Goal: Communication & Community: Share content

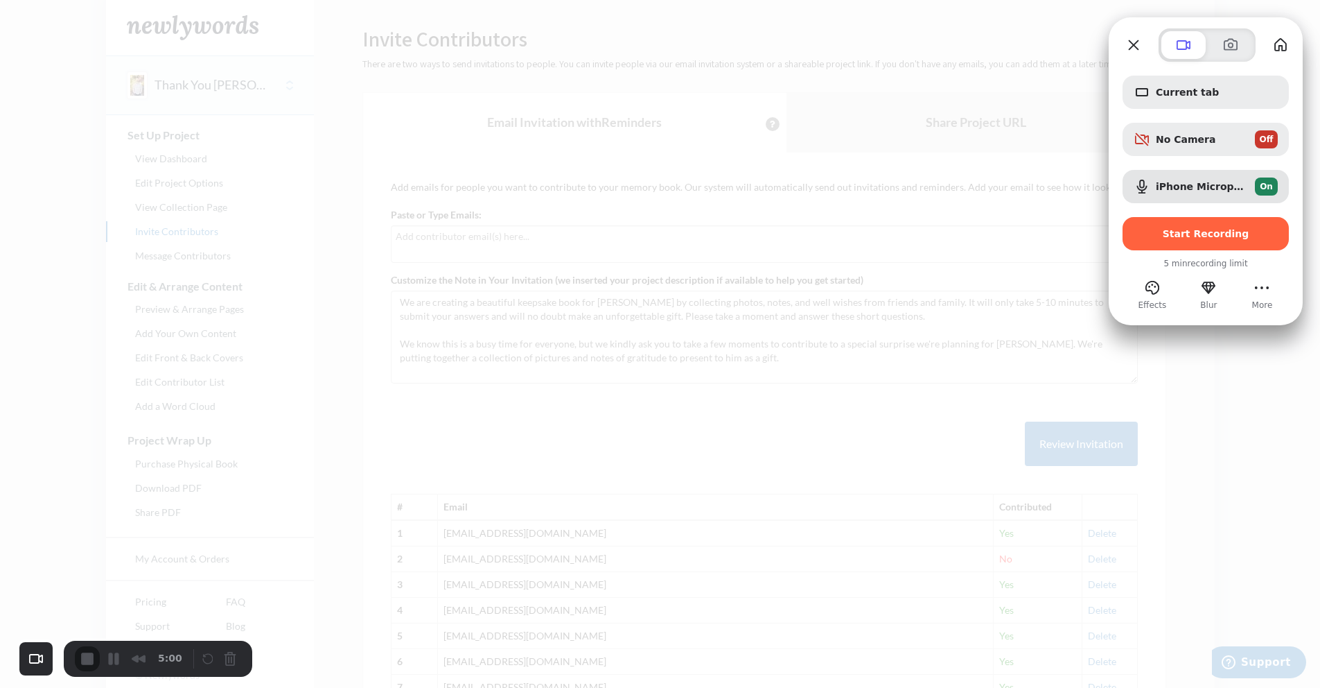
click at [817, 158] on div at bounding box center [660, 344] width 1320 height 688
click at [1180, 229] on span "Start Recording" at bounding box center [1206, 233] width 87 height 11
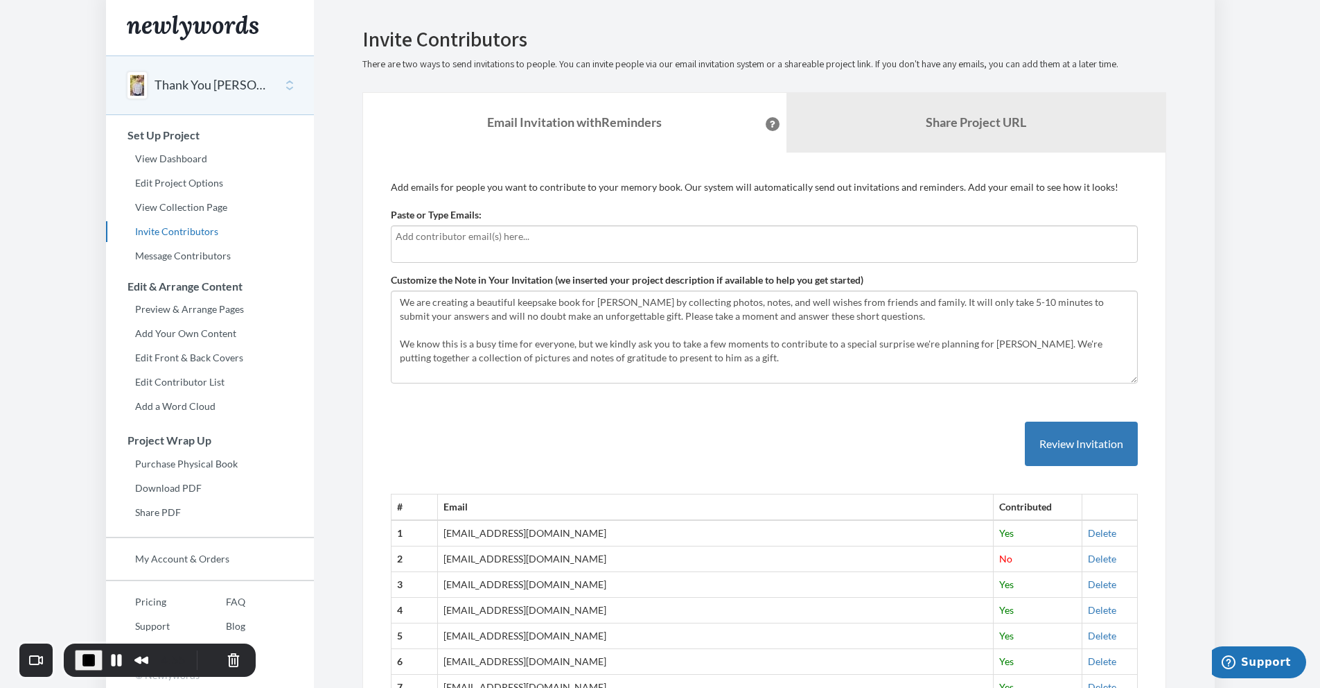
click at [455, 252] on div at bounding box center [764, 243] width 747 height 37
click at [521, 370] on textarea "We are creating a beautiful keepsake book for [PERSON_NAME] by collecting photo…" at bounding box center [764, 336] width 747 height 93
click at [522, 369] on textarea "We are creating a beautiful keepsake book for [PERSON_NAME] by collecting photo…" at bounding box center [764, 336] width 747 height 93
click at [968, 116] on b "Share Project URL" at bounding box center [976, 121] width 101 height 15
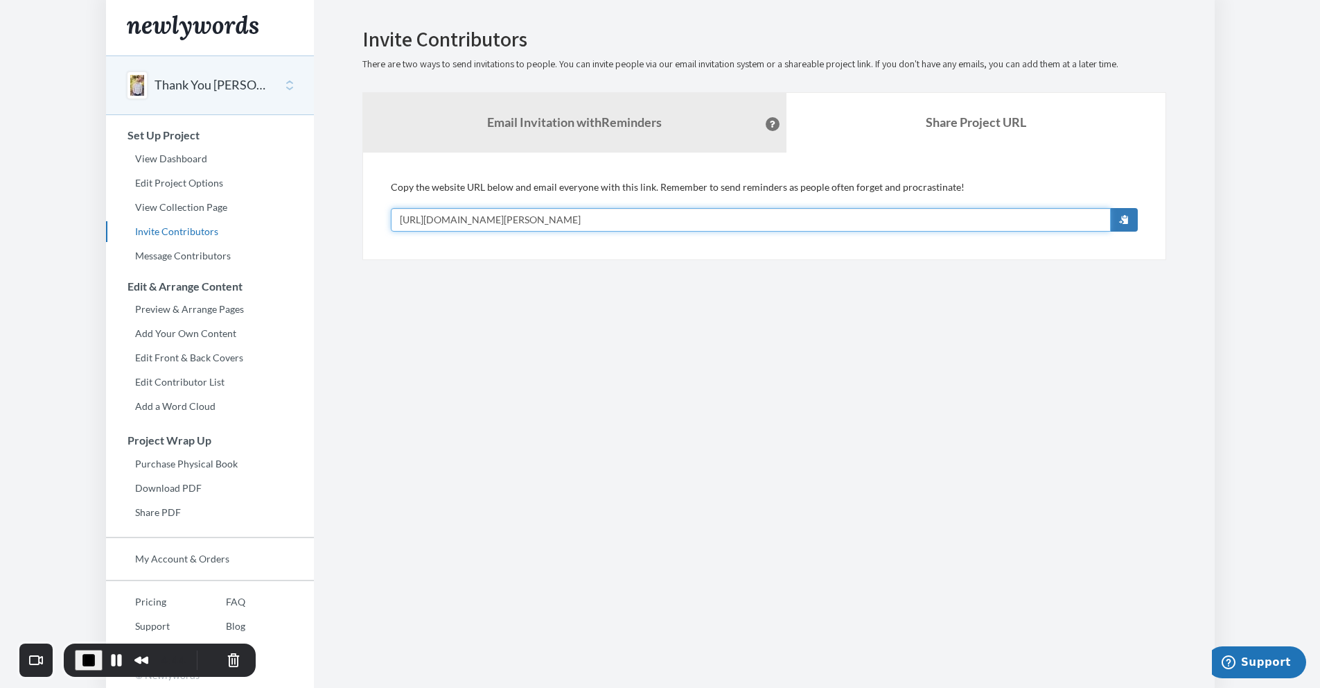
click at [628, 223] on input "[URL][DOMAIN_NAME][PERSON_NAME]" at bounding box center [751, 220] width 720 height 24
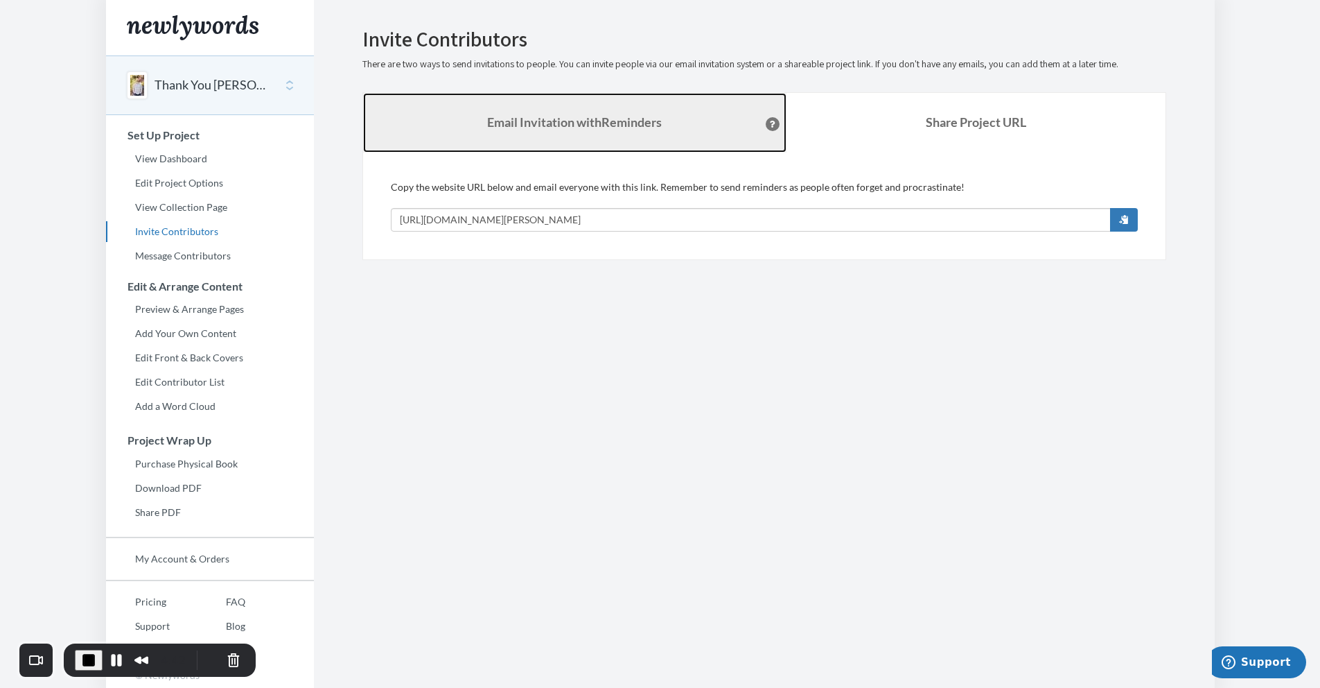
click at [548, 112] on link "Email Invitation with Reminders" at bounding box center [574, 123] width 423 height 60
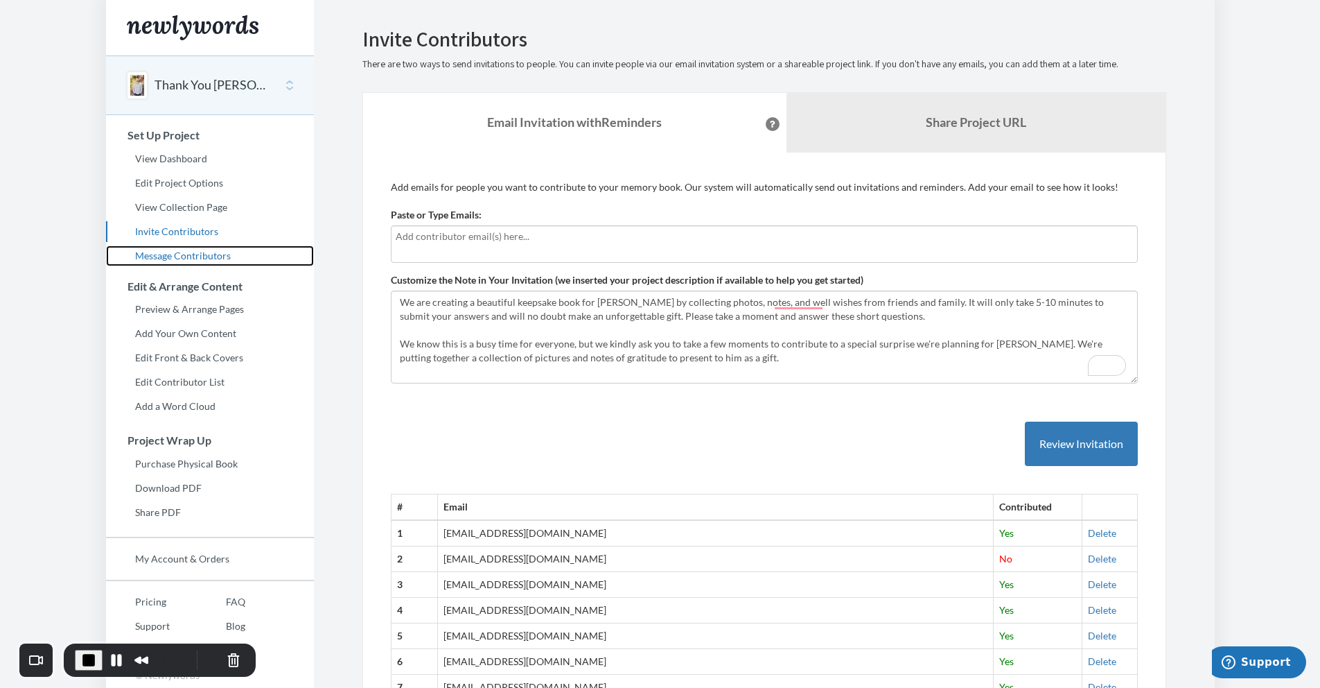
click at [175, 261] on link "Message Contributors" at bounding box center [210, 255] width 208 height 21
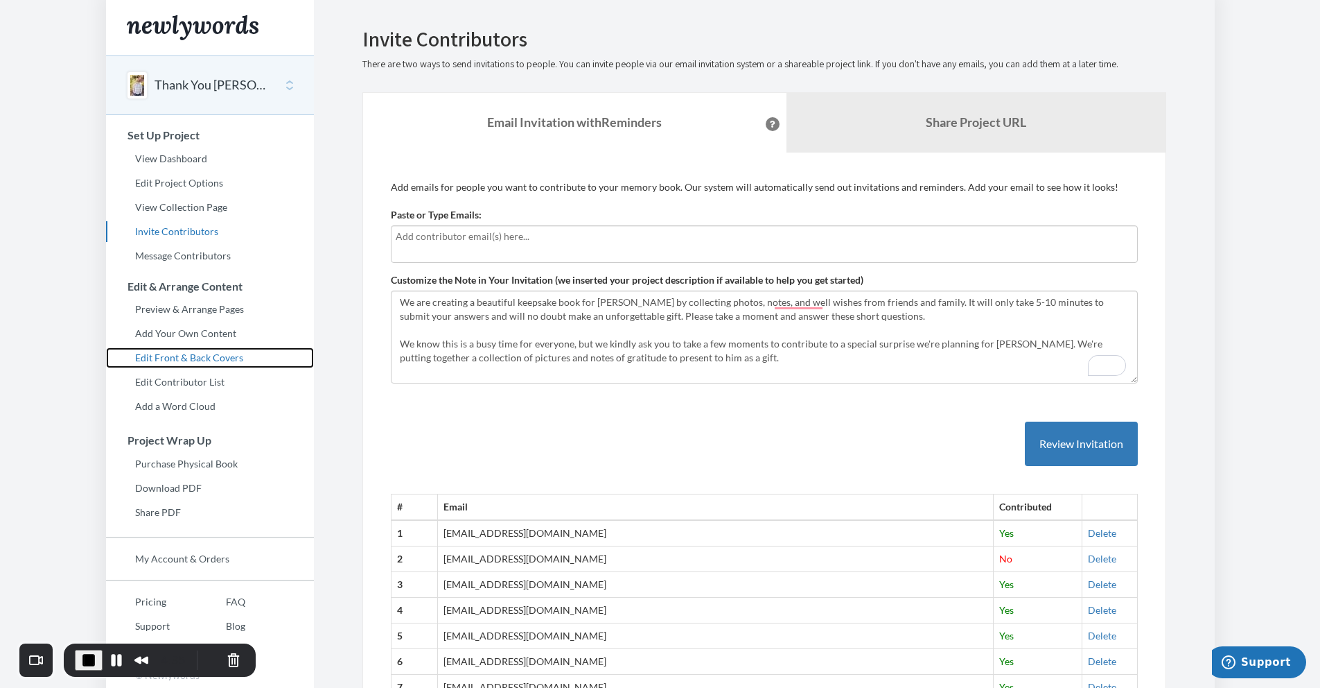
click at [218, 352] on link "Edit Front & Back Covers" at bounding box center [210, 357] width 208 height 21
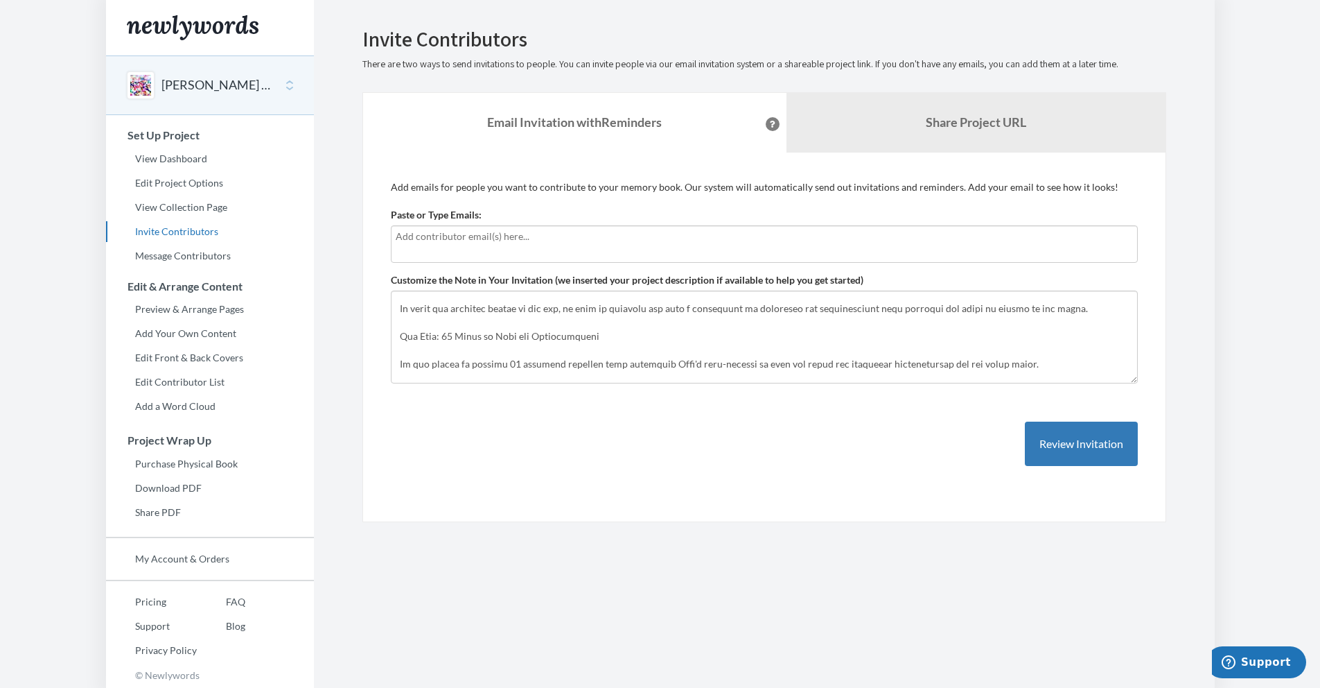
scroll to position [64, 0]
click at [627, 336] on textarea "Customize the Note in Your Invitation (we inserted your project description if …" at bounding box center [764, 336] width 747 height 93
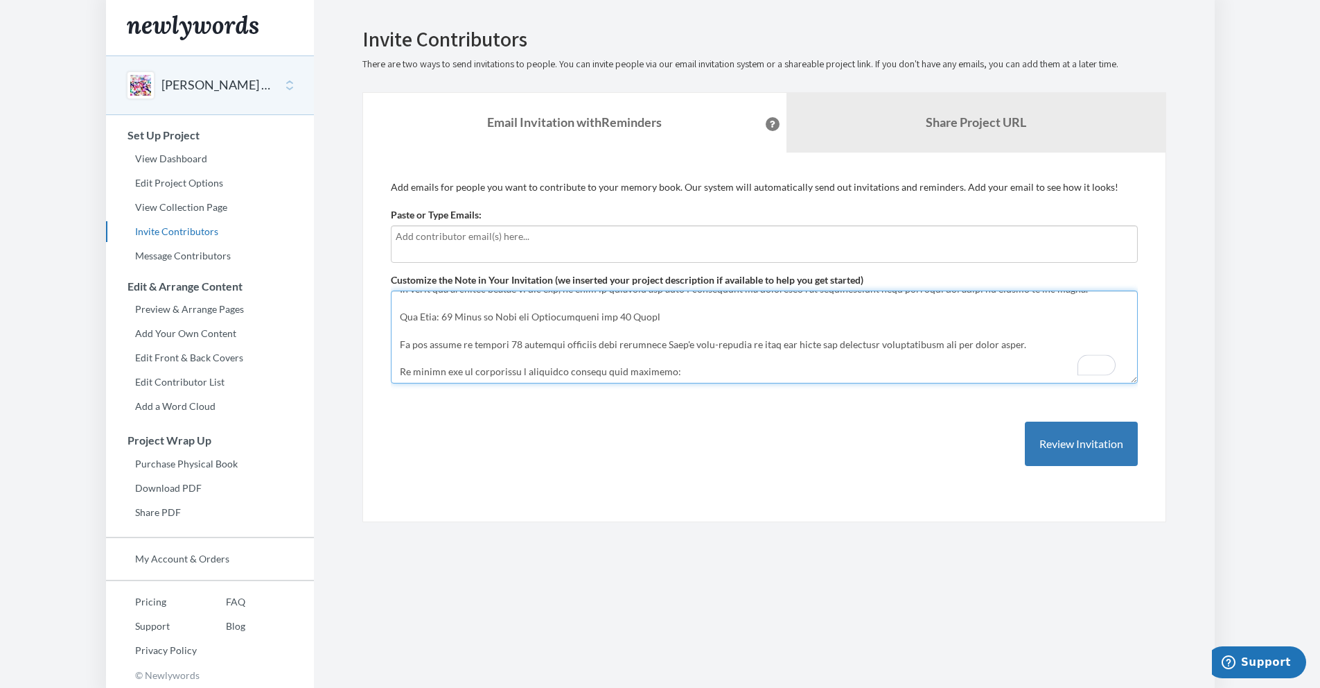
click at [480, 347] on textarea "Customize the Note in Your Invitation (we inserted your project description if …" at bounding box center [764, 336] width 747 height 93
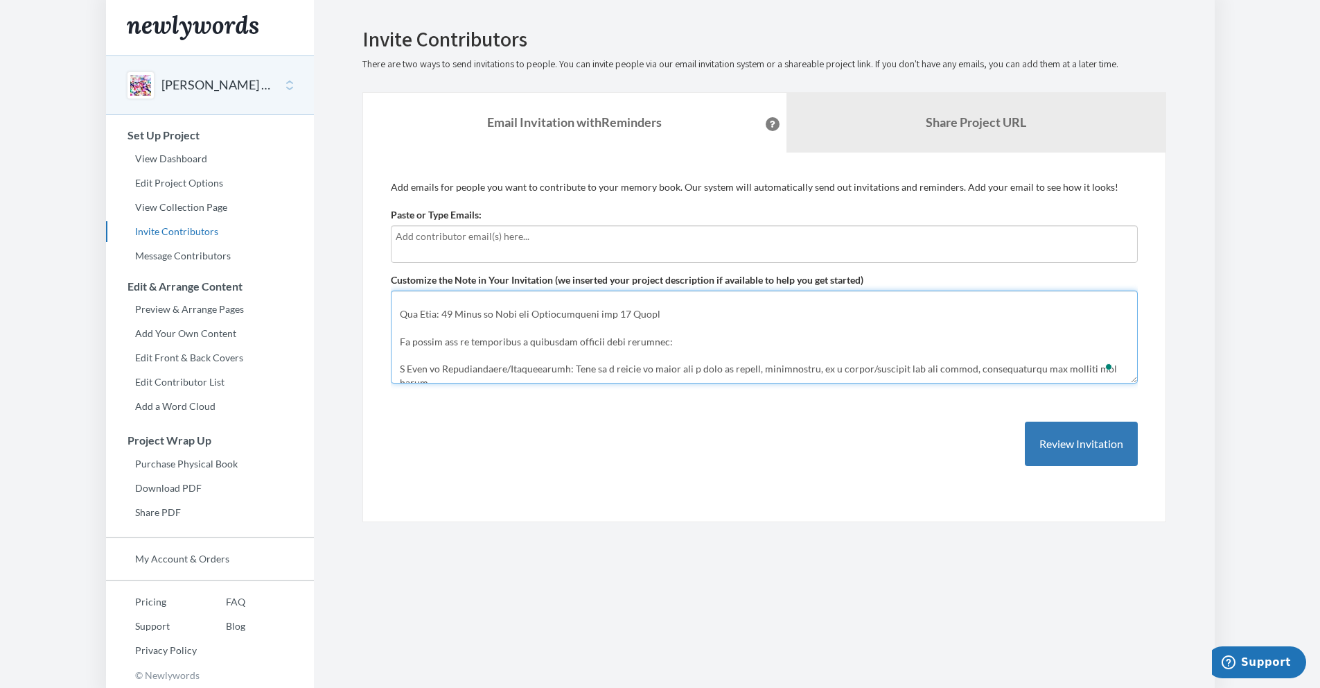
scroll to position [106, 0]
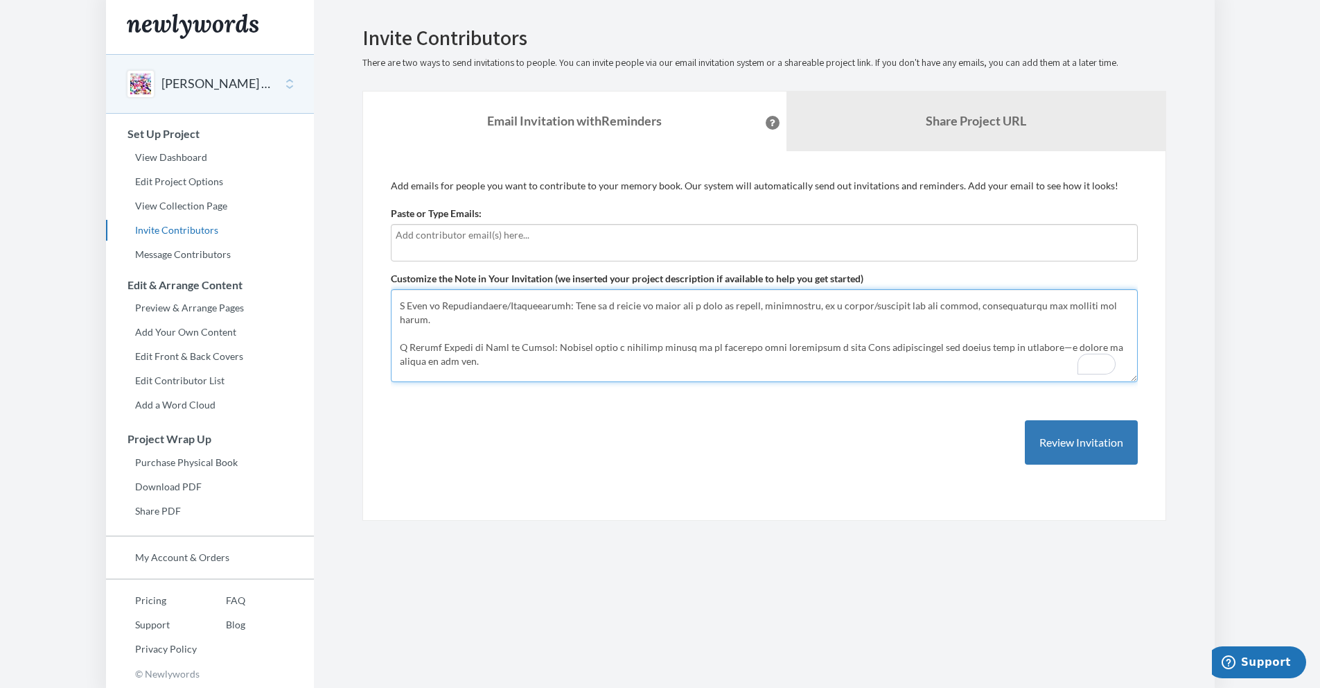
drag, startPoint x: 481, startPoint y: 352, endPoint x: 372, endPoint y: 306, distance: 118.7
click at [372, 306] on div "Add emails for people you want to contribute to your memory book. Our system wi…" at bounding box center [764, 336] width 804 height 370
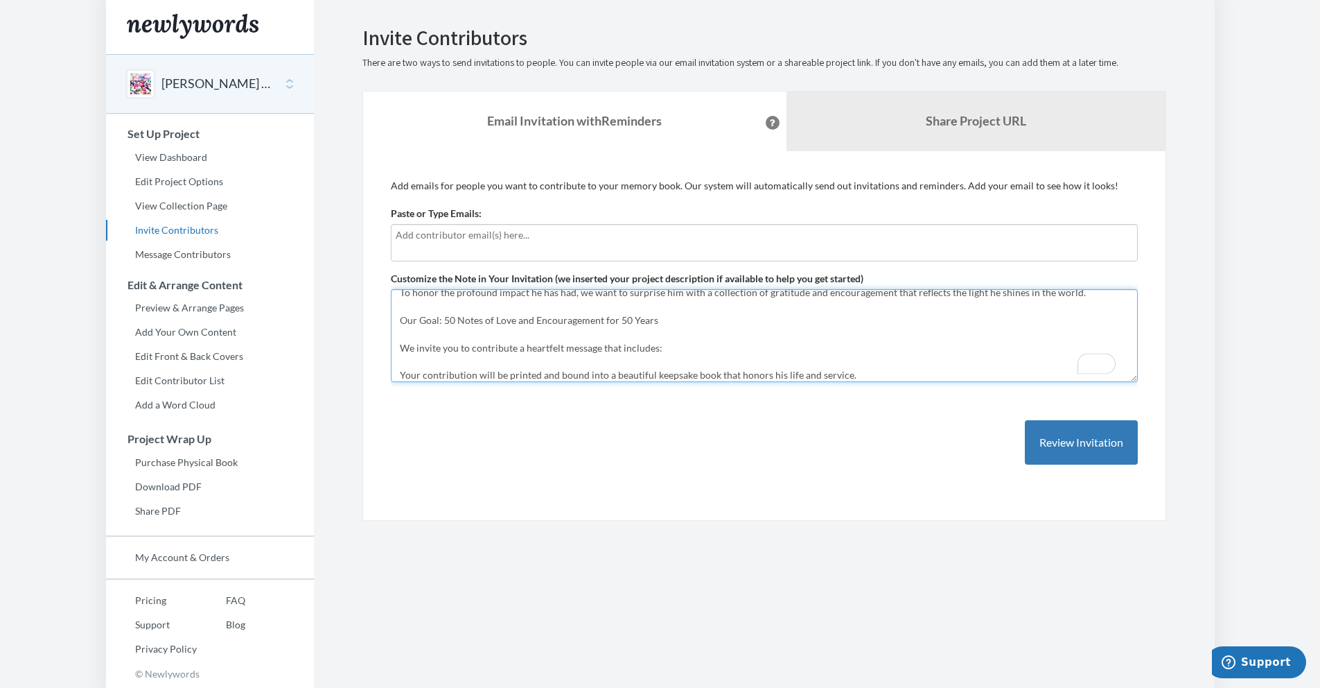
click at [439, 351] on textarea "Customize the Note in Your Invitation (we inserted your project description if …" at bounding box center [764, 335] width 747 height 93
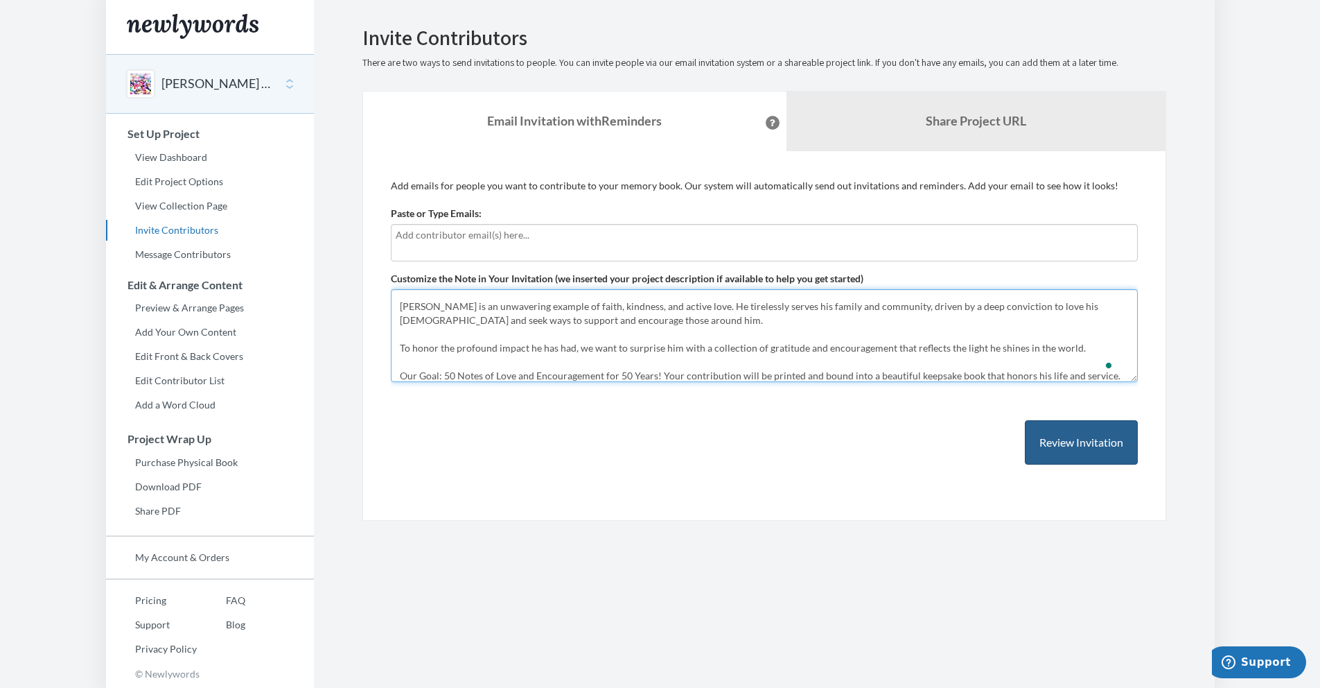
type textarea "We are excited to announce a special collaborative Memory Book project to celeb…"
click at [1094, 442] on button "Review Invitation" at bounding box center [1081, 442] width 113 height 45
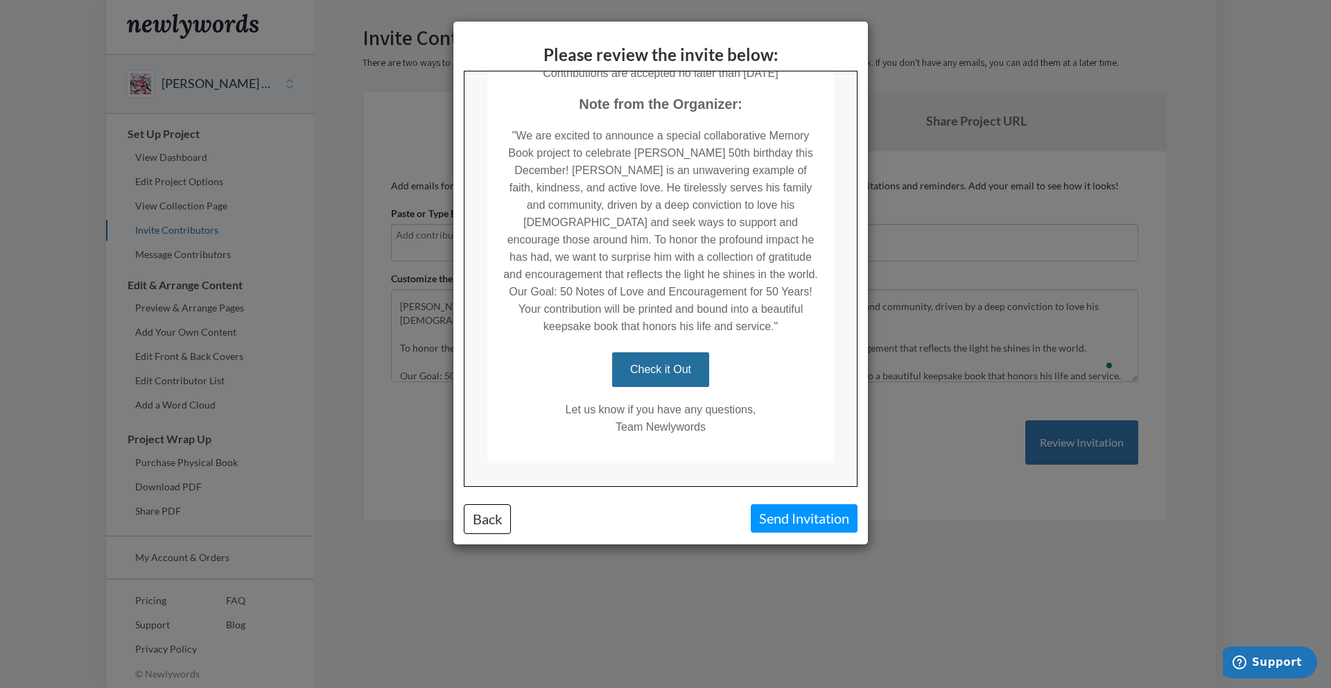
click at [662, 353] on link "Check it Out" at bounding box center [659, 368] width 97 height 35
click at [823, 524] on button "Send Invitation" at bounding box center [804, 518] width 107 height 28
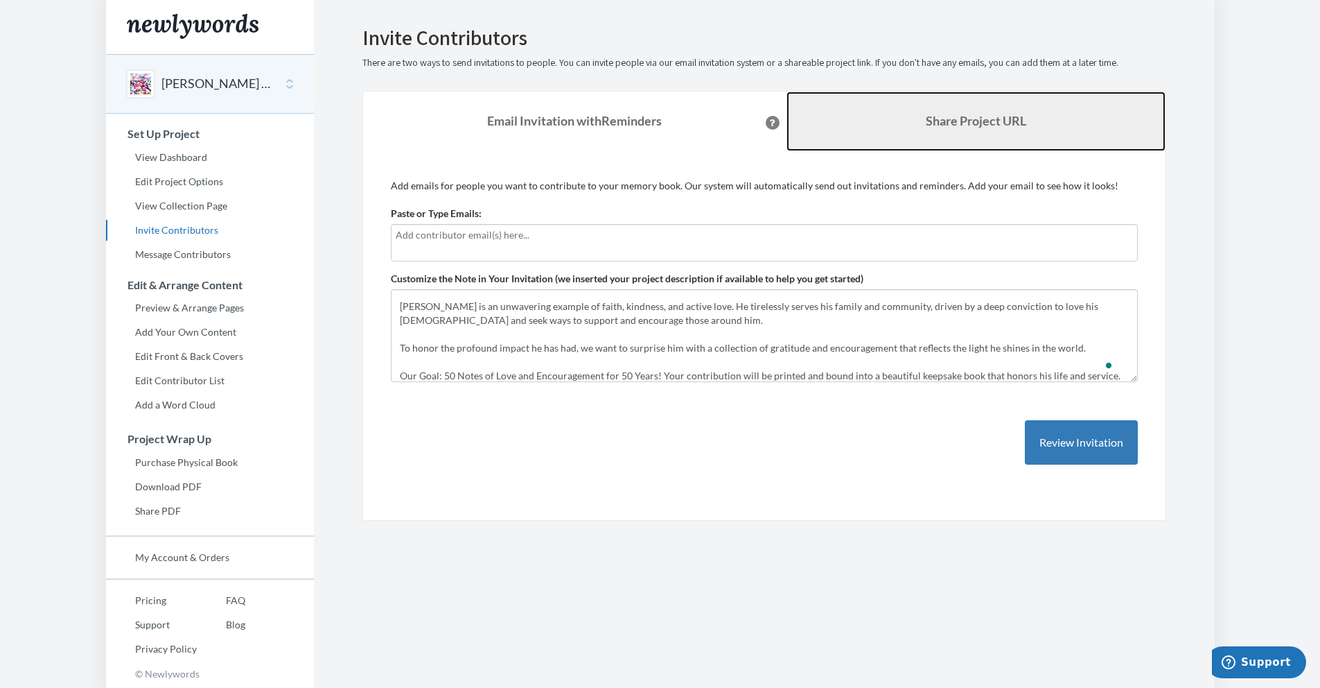
click at [995, 126] on b "Share Project URL" at bounding box center [976, 120] width 101 height 15
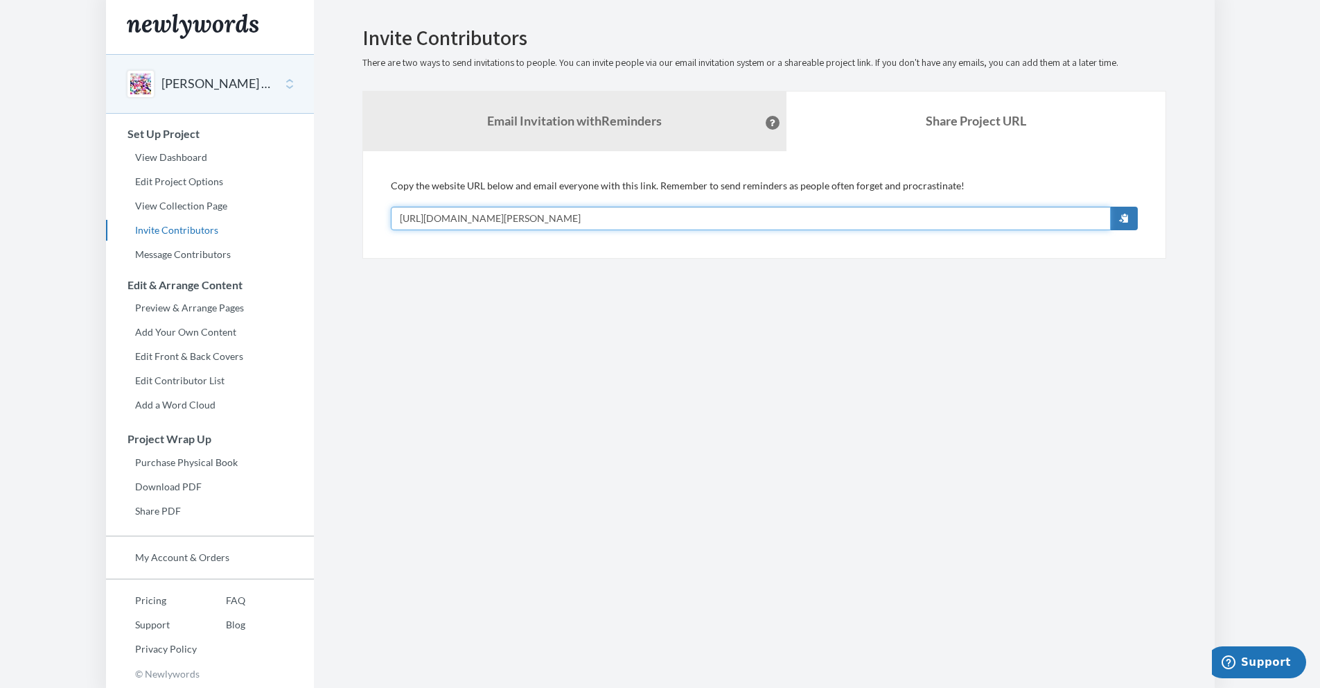
click at [674, 210] on input "https://www.newlywords.com/luis-50th-birthday-2" at bounding box center [751, 219] width 720 height 24
click at [653, 212] on input "https://www.newlywords.com/luis-50th-birthday-2" at bounding box center [751, 219] width 720 height 24
click at [618, 223] on input "https://www.newlywords.com/luis-50th-birthday-2" at bounding box center [751, 219] width 720 height 24
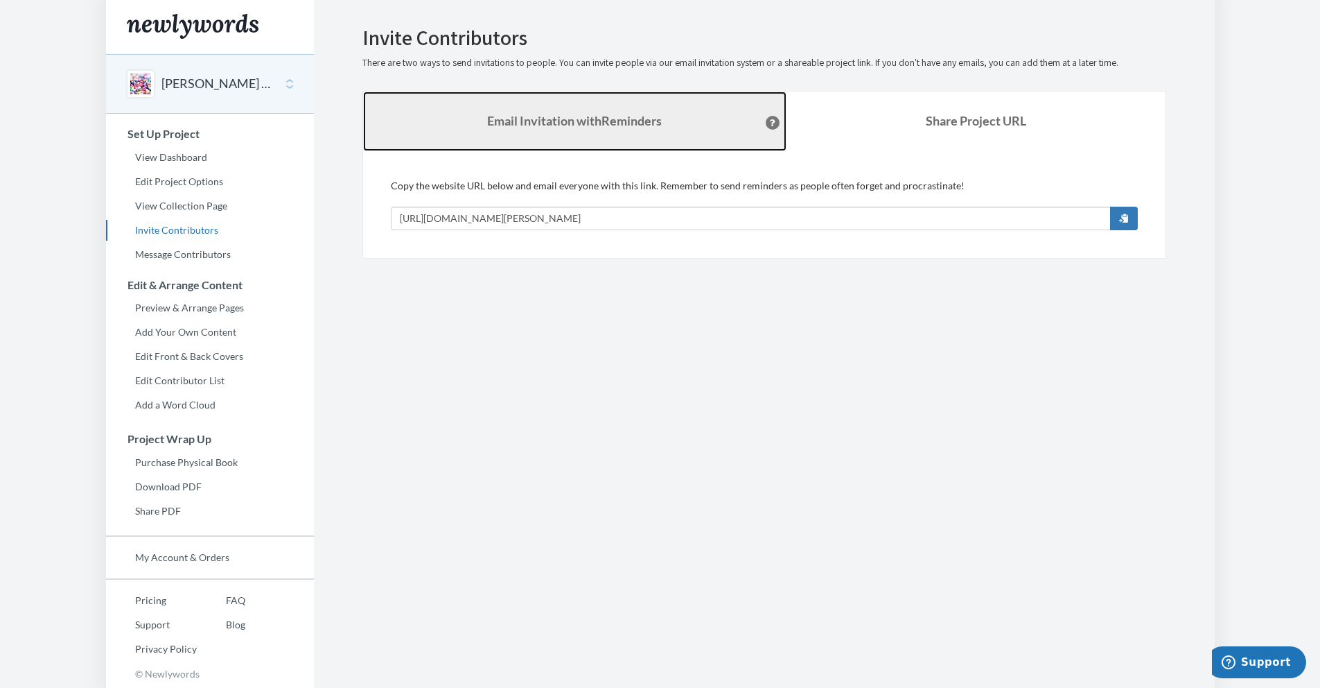
click at [552, 121] on strong "Email Invitation with Reminders" at bounding box center [574, 120] width 175 height 15
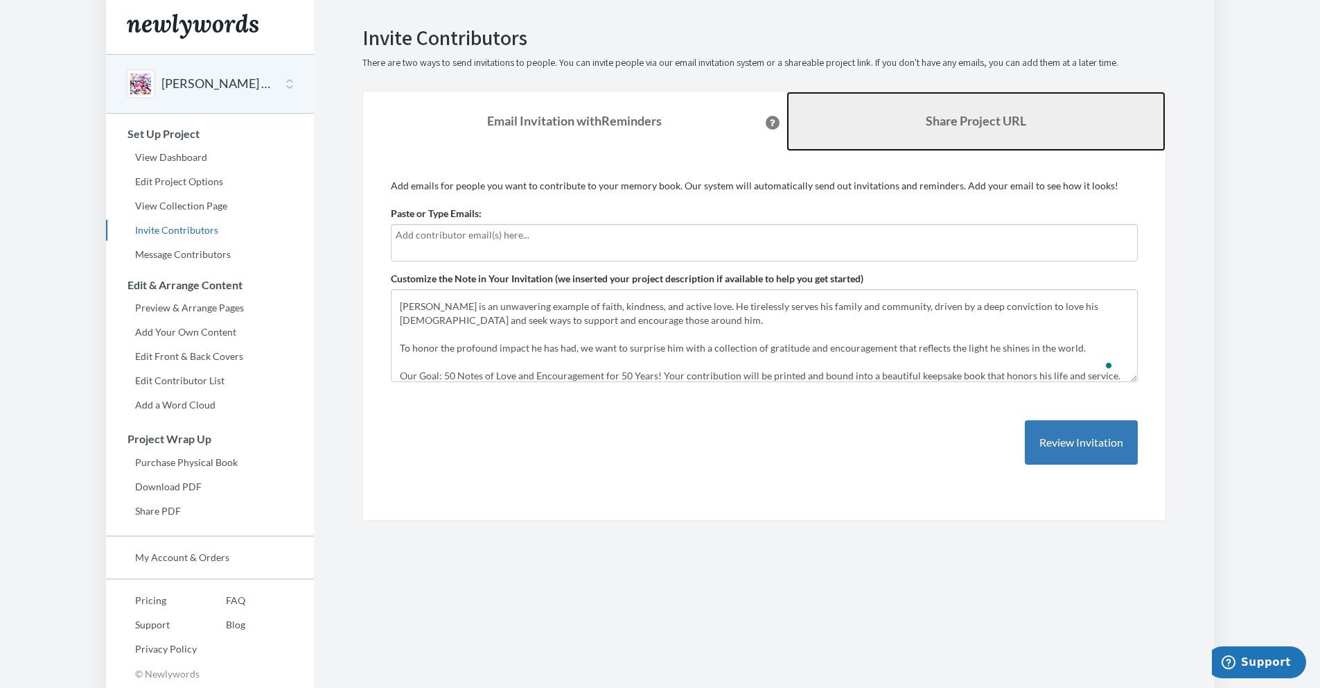
click at [994, 123] on b "Share Project URL" at bounding box center [976, 120] width 101 height 15
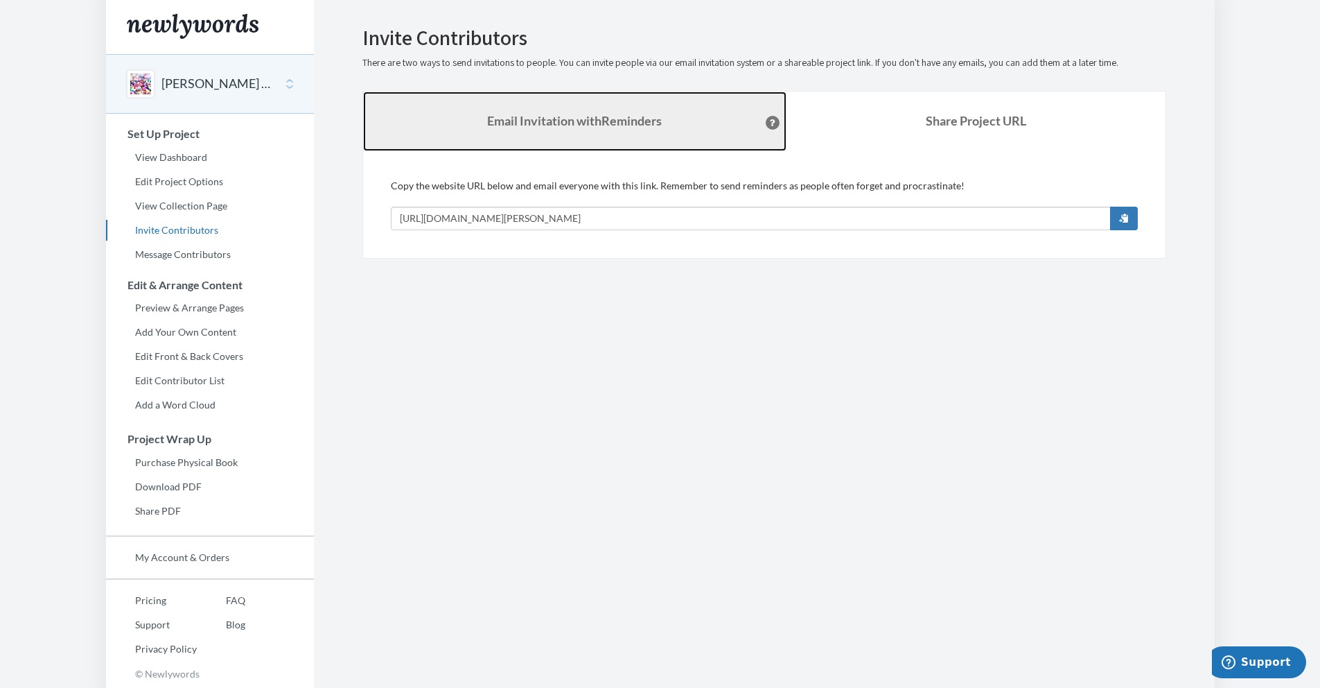
click at [610, 117] on strong "Email Invitation with Reminders" at bounding box center [574, 120] width 175 height 15
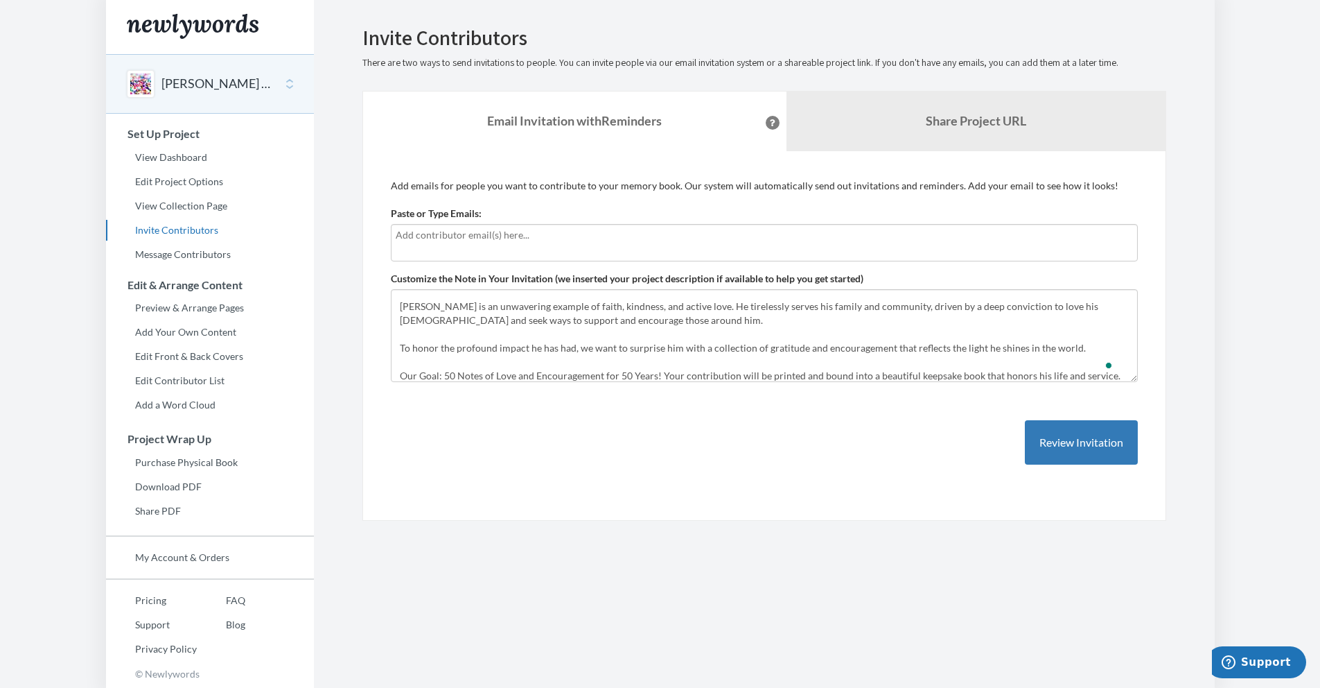
click at [444, 243] on div at bounding box center [764, 242] width 747 height 37
click at [955, 127] on b "Share Project URL" at bounding box center [976, 120] width 101 height 15
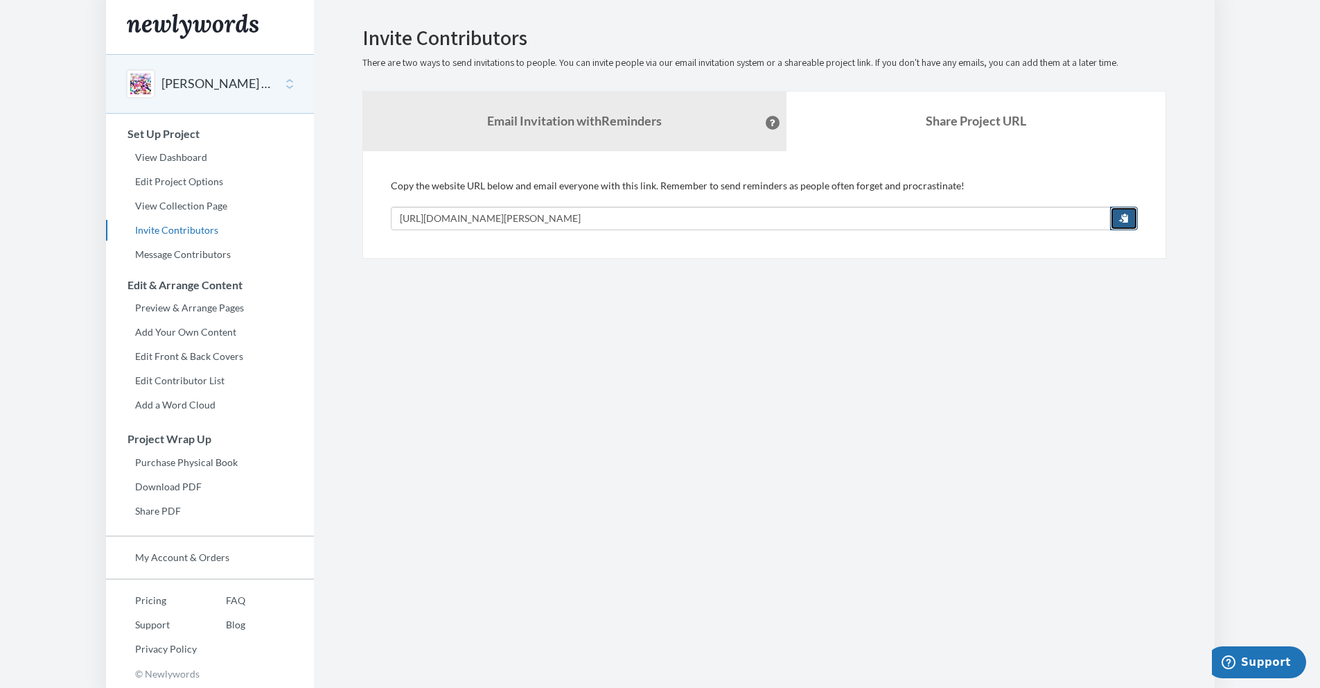
click at [1122, 221] on span "button" at bounding box center [1124, 218] width 10 height 10
click at [656, 211] on input "https://www.newlywords.com/luis-50th-birthday-2" at bounding box center [751, 219] width 720 height 24
click at [593, 220] on input "https://www.newlywords.com/luis-50th-birthday-2" at bounding box center [751, 219] width 720 height 24
click at [184, 184] on link "Edit Project Options" at bounding box center [210, 181] width 208 height 21
